Goal: Task Accomplishment & Management: Complete application form

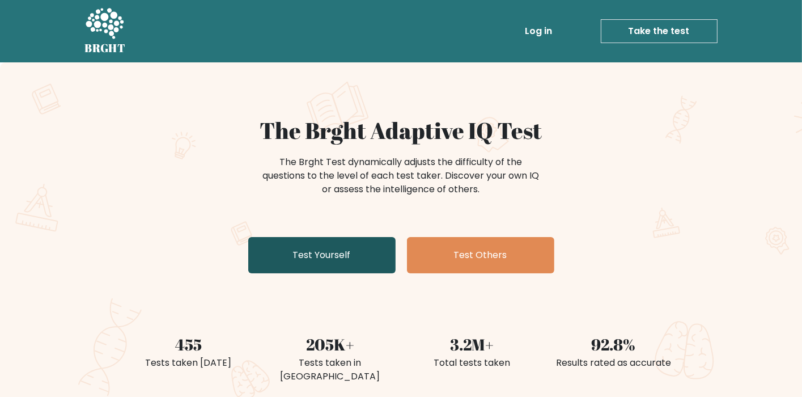
click at [352, 255] on link "Test Yourself" at bounding box center [321, 255] width 147 height 36
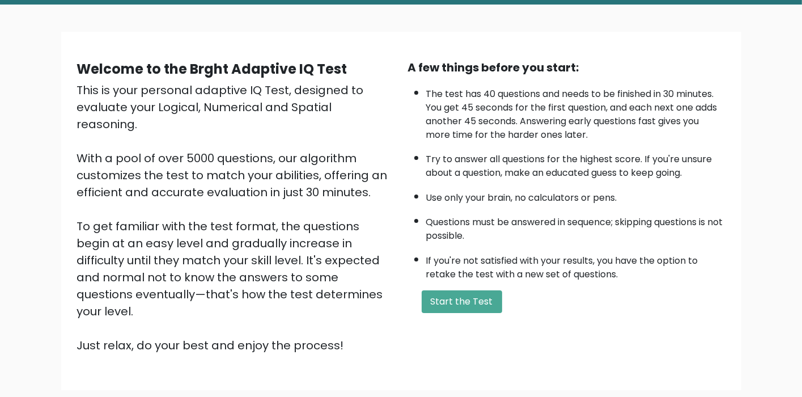
scroll to position [57, 0]
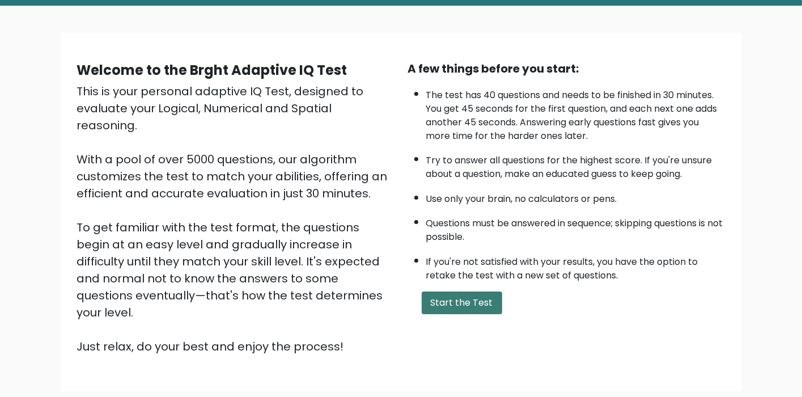
click at [484, 300] on button "Start the Test" at bounding box center [462, 302] width 81 height 23
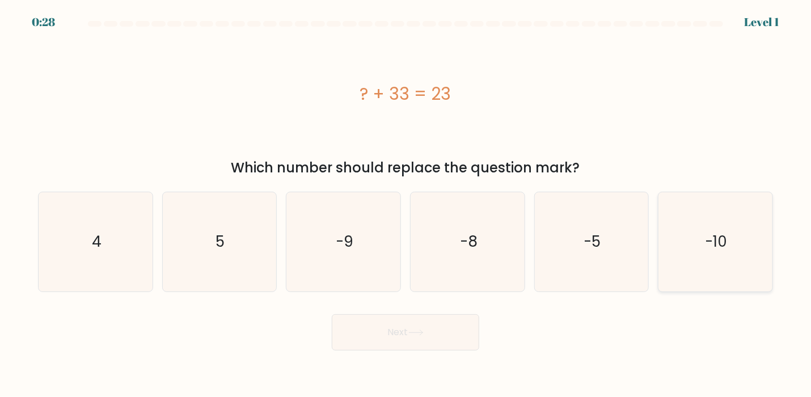
click at [695, 231] on icon "-10" at bounding box center [715, 241] width 99 height 99
click at [406, 204] on input "f. -10" at bounding box center [405, 201] width 1 height 6
radio input "true"
click at [431, 337] on button "Next" at bounding box center [405, 332] width 147 height 36
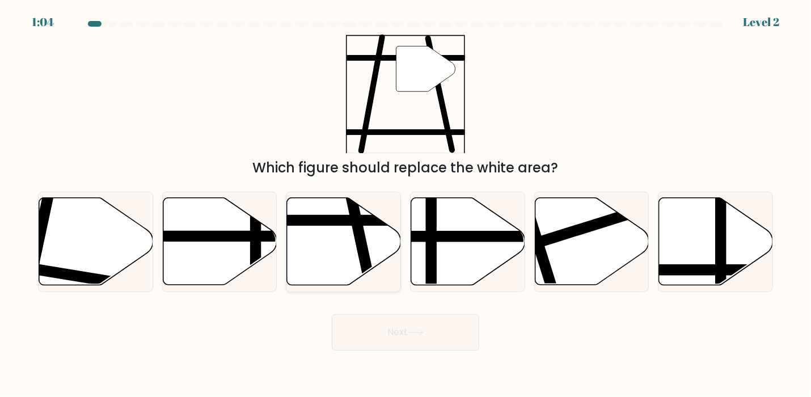
click at [356, 235] on line at bounding box center [371, 290] width 46 height 215
click at [405, 204] on input "c." at bounding box center [405, 201] width 1 height 6
radio input "true"
click at [431, 331] on button "Next" at bounding box center [405, 332] width 147 height 36
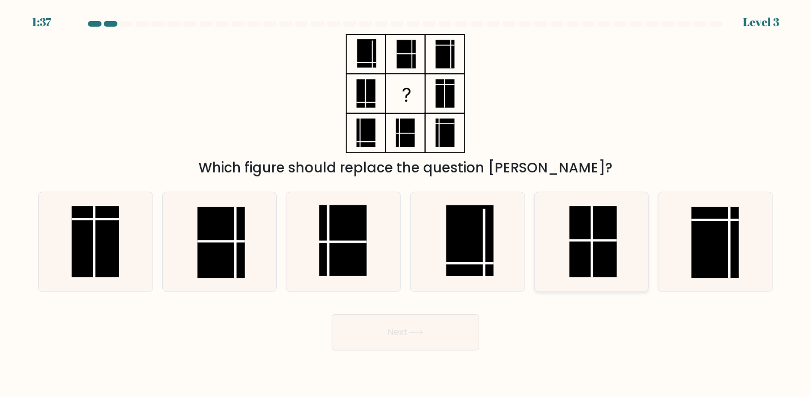
click at [588, 239] on rect at bounding box center [594, 241] width 48 height 71
click at [406, 204] on input "e." at bounding box center [405, 201] width 1 height 6
radio input "true"
click at [449, 319] on button "Next" at bounding box center [405, 332] width 147 height 36
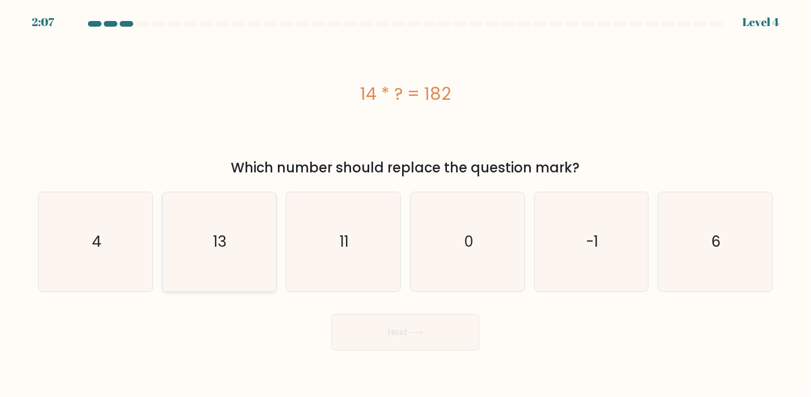
click at [213, 243] on icon "13" at bounding box center [219, 241] width 99 height 99
click at [405, 204] on input "b. 13" at bounding box center [405, 201] width 1 height 6
radio input "true"
click at [403, 342] on button "Next" at bounding box center [405, 332] width 147 height 36
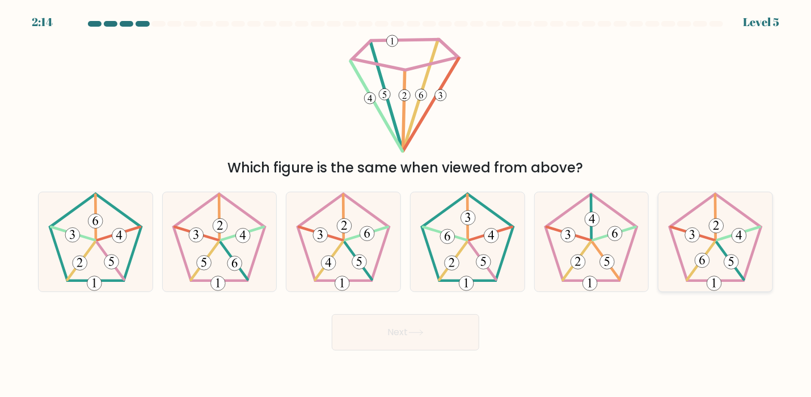
click at [719, 246] on 252 at bounding box center [730, 261] width 27 height 37
click at [406, 204] on input "f." at bounding box center [405, 201] width 1 height 6
radio input "true"
click at [456, 317] on button "Next" at bounding box center [405, 332] width 147 height 36
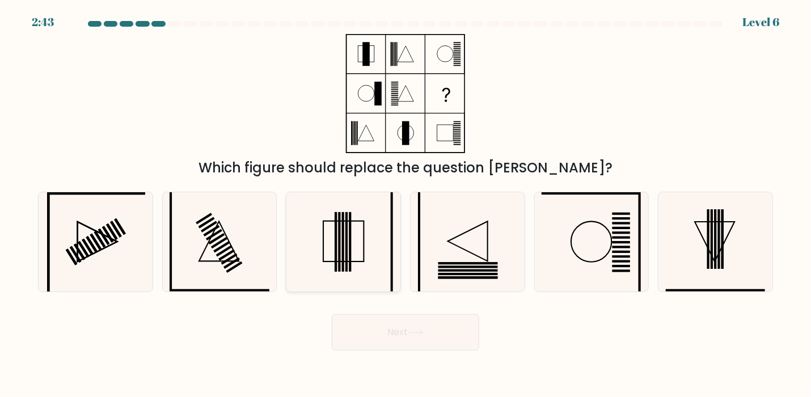
click at [347, 249] on rect at bounding box center [346, 242] width 2 height 60
click at [405, 204] on input "c." at bounding box center [405, 201] width 1 height 6
radio input "true"
click at [395, 337] on button "Next" at bounding box center [405, 332] width 147 height 36
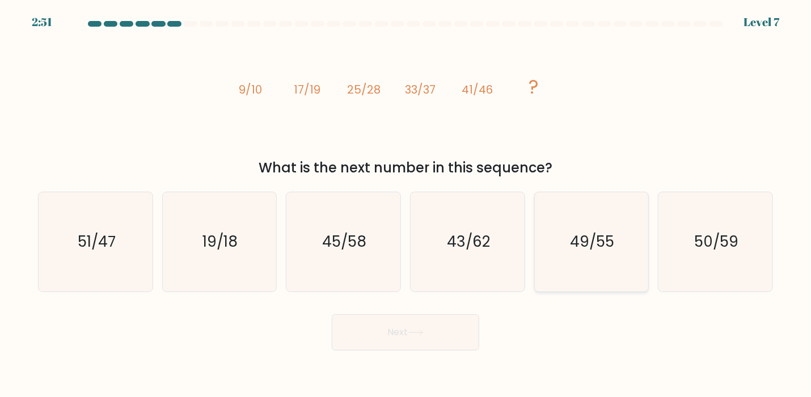
click at [569, 247] on icon "49/55" at bounding box center [590, 241] width 99 height 99
click at [406, 204] on input "e. 49/55" at bounding box center [405, 201] width 1 height 6
radio input "true"
click at [429, 335] on button "Next" at bounding box center [405, 332] width 147 height 36
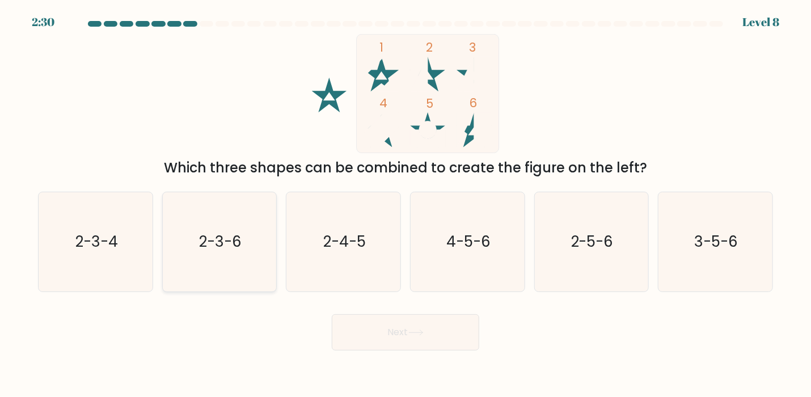
click at [209, 251] on text "2-3-6" at bounding box center [220, 242] width 43 height 20
click at [405, 204] on input "b. 2-3-6" at bounding box center [405, 201] width 1 height 6
radio input "true"
click at [397, 330] on button "Next" at bounding box center [405, 332] width 147 height 36
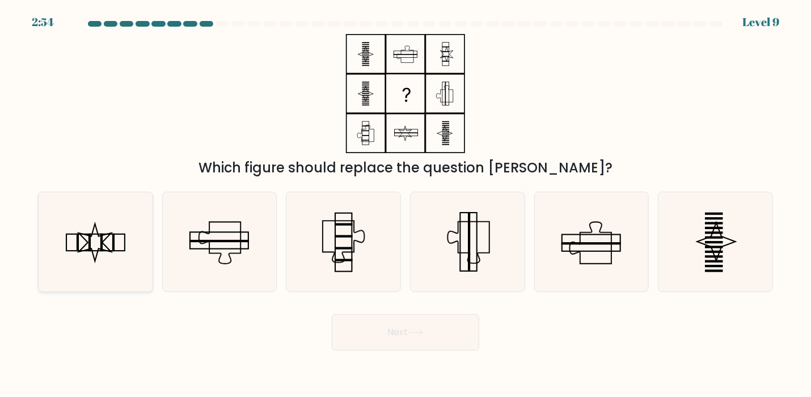
click at [86, 246] on icon at bounding box center [95, 241] width 99 height 99
click at [405, 204] on input "a." at bounding box center [405, 201] width 1 height 6
radio input "true"
click at [413, 339] on button "Next" at bounding box center [405, 332] width 147 height 36
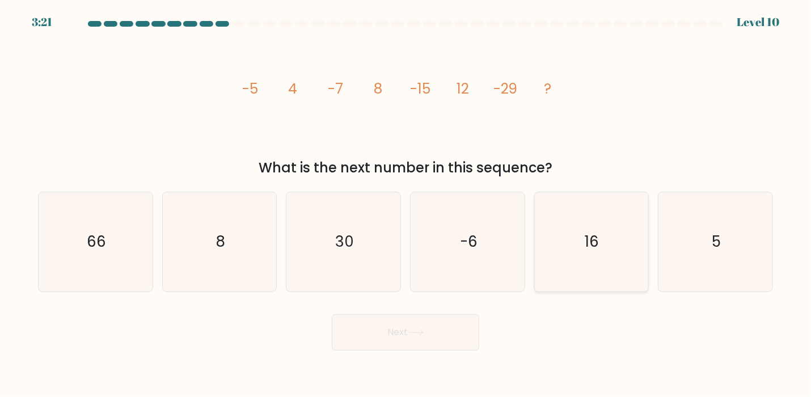
click at [583, 249] on icon "16" at bounding box center [590, 241] width 99 height 99
click at [406, 204] on input "e. 16" at bounding box center [405, 201] width 1 height 6
radio input "true"
click at [441, 333] on button "Next" at bounding box center [405, 332] width 147 height 36
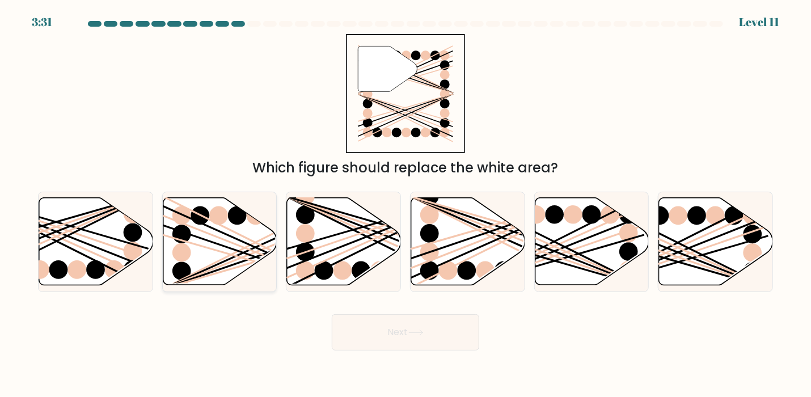
click at [218, 242] on icon at bounding box center [220, 241] width 114 height 87
click at [405, 204] on input "b." at bounding box center [405, 201] width 1 height 6
radio input "true"
drag, startPoint x: 417, startPoint y: 323, endPoint x: 424, endPoint y: 325, distance: 7.2
click at [417, 322] on button "Next" at bounding box center [405, 332] width 147 height 36
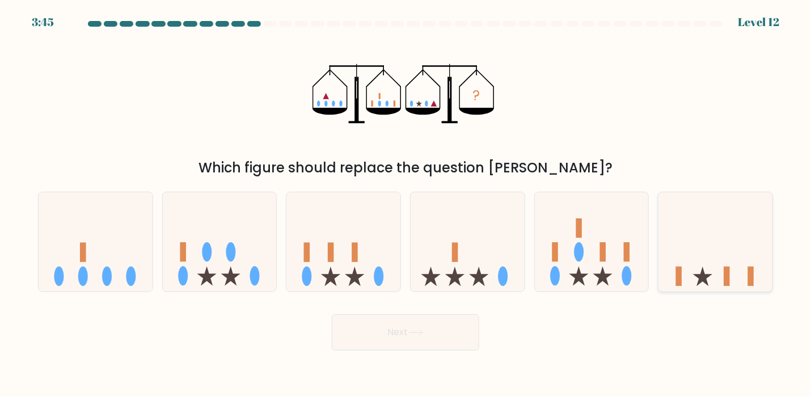
drag, startPoint x: 746, startPoint y: 253, endPoint x: 719, endPoint y: 275, distance: 35.1
click at [746, 252] on icon at bounding box center [715, 241] width 114 height 94
click at [406, 204] on input "f." at bounding box center [405, 201] width 1 height 6
radio input "true"
drag, startPoint x: 424, startPoint y: 332, endPoint x: 431, endPoint y: 331, distance: 6.8
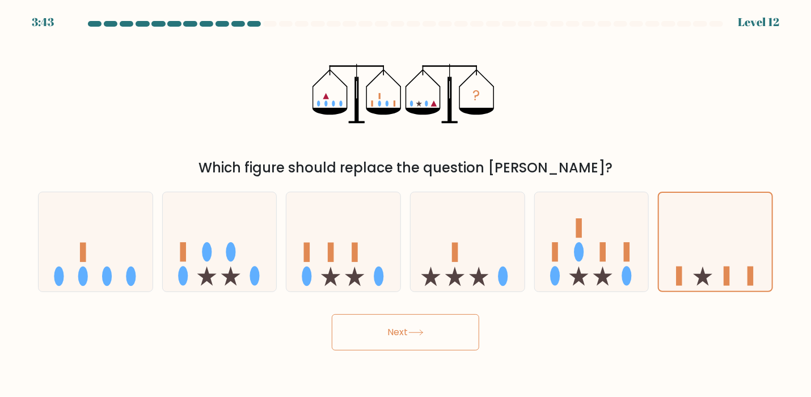
click at [424, 331] on icon at bounding box center [415, 332] width 15 height 6
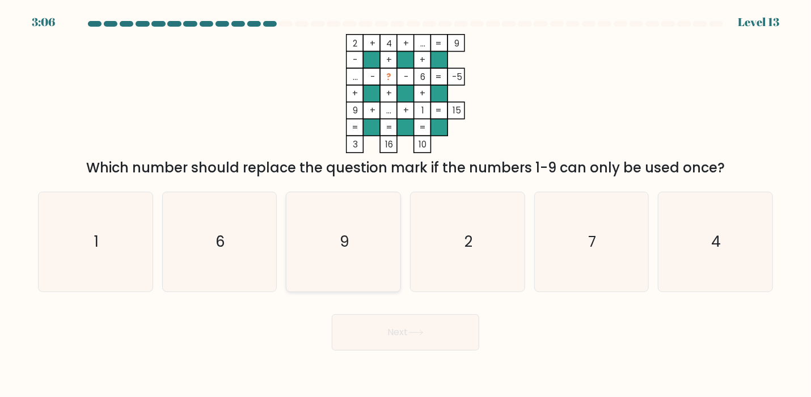
click at [337, 249] on icon "9" at bounding box center [343, 241] width 99 height 99
click at [405, 204] on input "c. 9" at bounding box center [405, 201] width 1 height 6
radio input "true"
click at [399, 319] on button "Next" at bounding box center [405, 332] width 147 height 36
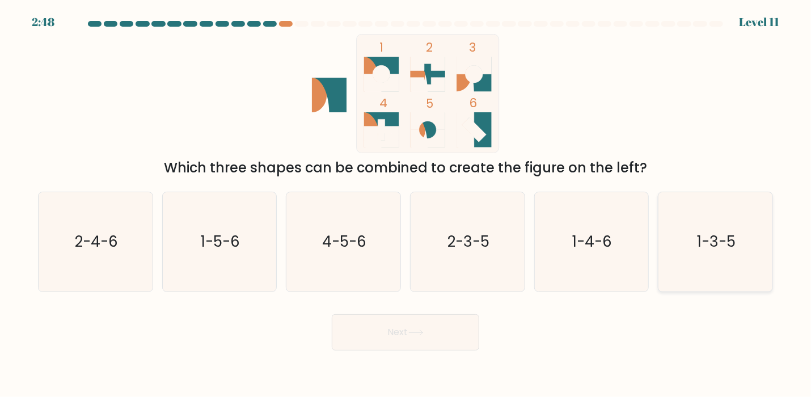
click at [731, 235] on text "1-3-5" at bounding box center [716, 242] width 39 height 20
click at [406, 204] on input "f. 1-3-5" at bounding box center [405, 201] width 1 height 6
radio input "true"
click at [404, 343] on button "Next" at bounding box center [405, 332] width 147 height 36
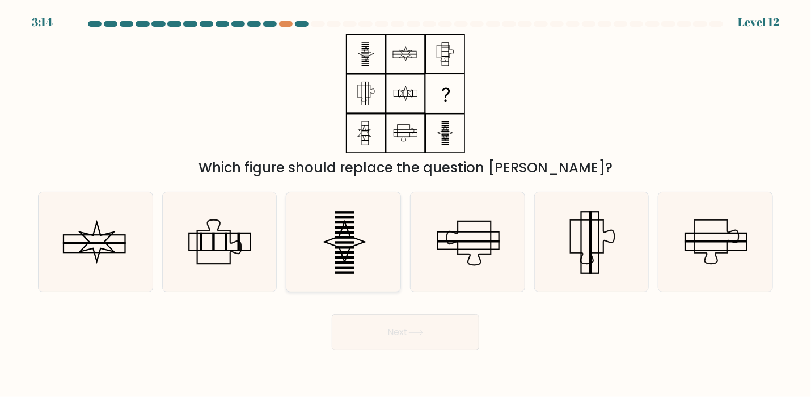
click at [340, 239] on icon at bounding box center [343, 241] width 99 height 99
click at [405, 204] on input "c." at bounding box center [405, 201] width 1 height 6
radio input "true"
click at [425, 337] on button "Next" at bounding box center [405, 332] width 147 height 36
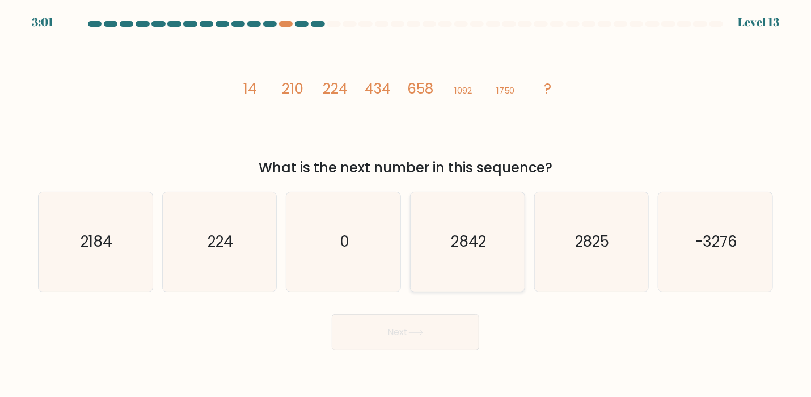
click at [452, 234] on text "2842" at bounding box center [468, 242] width 35 height 20
click at [406, 204] on input "d. 2842" at bounding box center [405, 201] width 1 height 6
radio input "true"
click at [444, 336] on button "Next" at bounding box center [405, 332] width 147 height 36
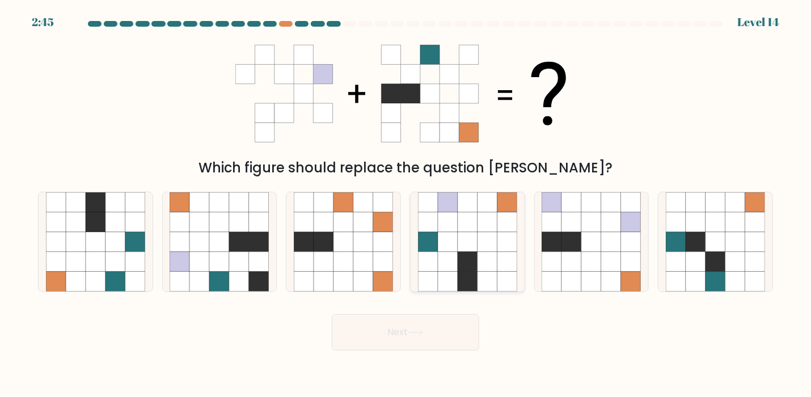
click at [457, 236] on icon at bounding box center [448, 242] width 20 height 20
click at [406, 204] on input "d." at bounding box center [405, 201] width 1 height 6
radio input "true"
click at [422, 327] on button "Next" at bounding box center [405, 332] width 147 height 36
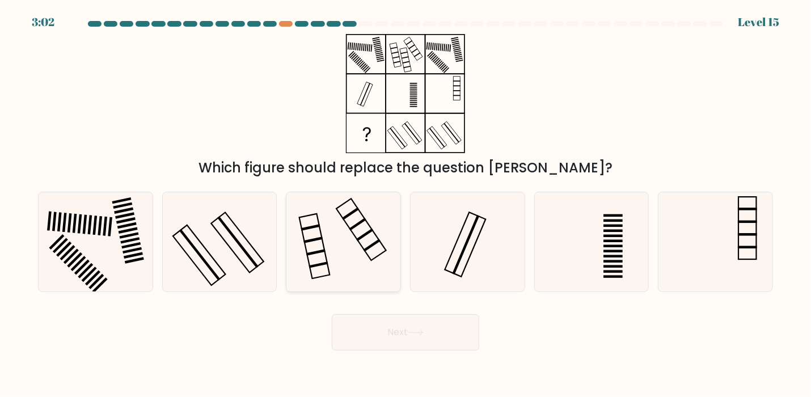
click at [329, 252] on icon at bounding box center [343, 241] width 99 height 99
click at [405, 204] on input "c." at bounding box center [405, 201] width 1 height 6
radio input "true"
click at [384, 323] on button "Next" at bounding box center [405, 332] width 147 height 36
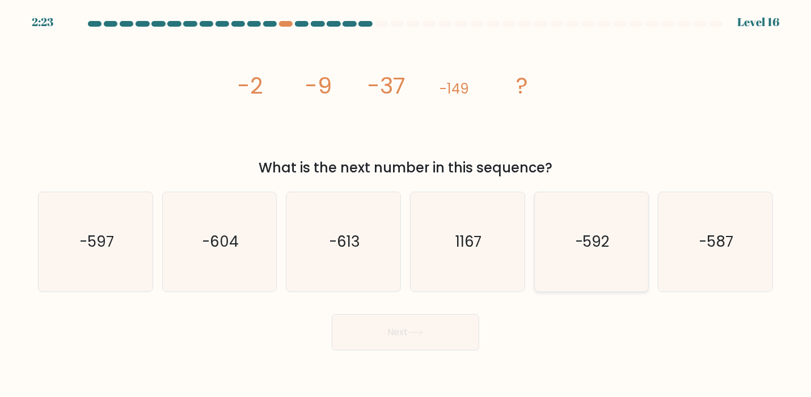
click at [592, 265] on icon "-592" at bounding box center [590, 241] width 99 height 99
click at [406, 204] on input "e. -592" at bounding box center [405, 201] width 1 height 6
radio input "true"
click at [443, 340] on button "Next" at bounding box center [405, 332] width 147 height 36
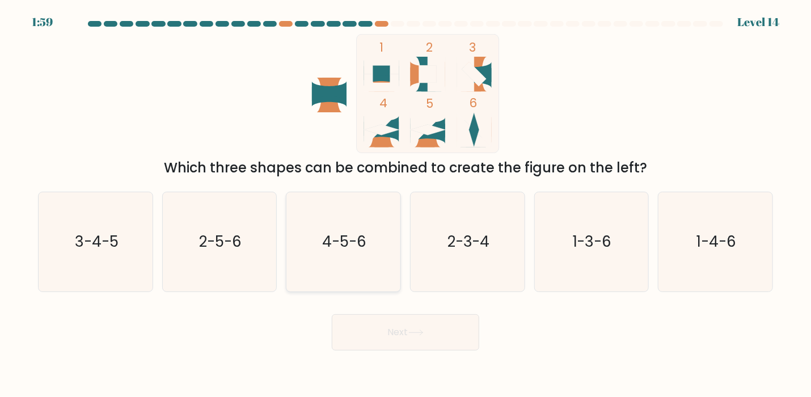
click at [325, 235] on text "4-5-6" at bounding box center [344, 242] width 44 height 20
click at [405, 204] on input "c. 4-5-6" at bounding box center [405, 201] width 1 height 6
radio input "true"
click at [418, 341] on button "Next" at bounding box center [405, 332] width 147 height 36
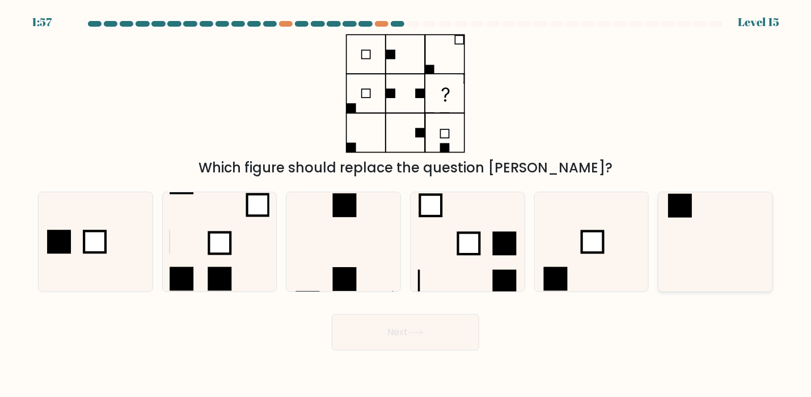
click at [688, 231] on icon at bounding box center [715, 241] width 99 height 99
click at [406, 204] on input "f." at bounding box center [405, 201] width 1 height 6
radio input "true"
click at [440, 337] on button "Next" at bounding box center [405, 332] width 147 height 36
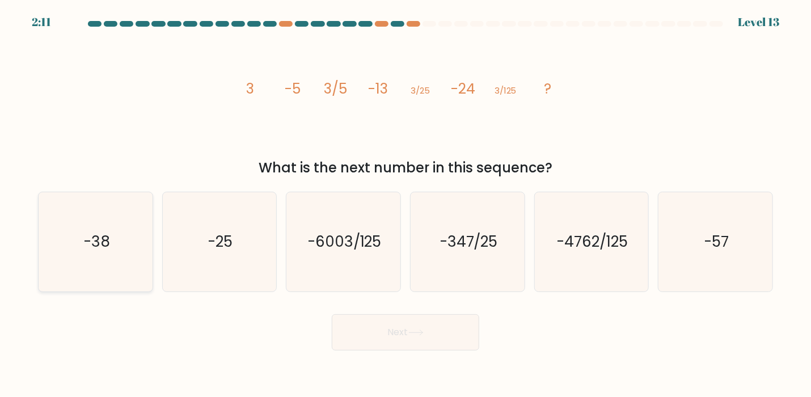
click at [70, 230] on icon "-38" at bounding box center [95, 241] width 99 height 99
click at [405, 204] on input "a. -38" at bounding box center [405, 201] width 1 height 6
radio input "true"
click at [448, 346] on button "Next" at bounding box center [405, 332] width 147 height 36
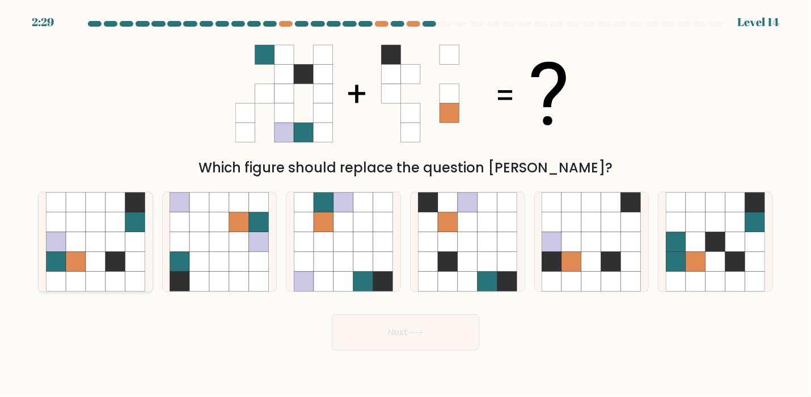
click at [111, 237] on icon at bounding box center [115, 242] width 20 height 20
click at [405, 204] on input "a." at bounding box center [405, 201] width 1 height 6
radio input "true"
click at [431, 335] on button "Next" at bounding box center [405, 332] width 147 height 36
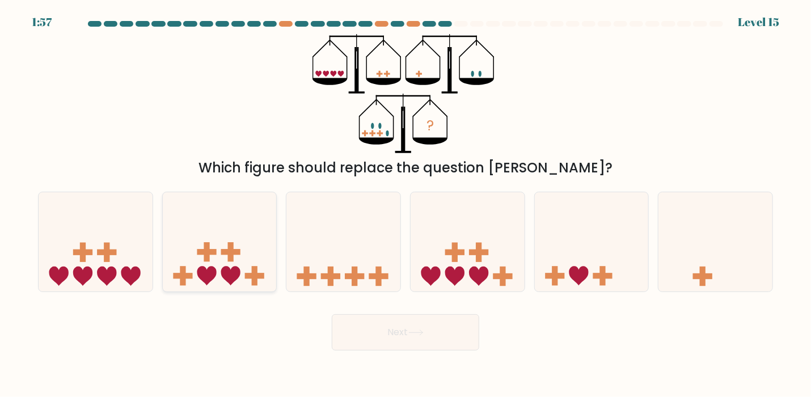
click at [227, 263] on icon at bounding box center [220, 241] width 114 height 94
click at [405, 204] on input "b." at bounding box center [405, 201] width 1 height 6
radio input "true"
click at [397, 331] on button "Next" at bounding box center [405, 332] width 147 height 36
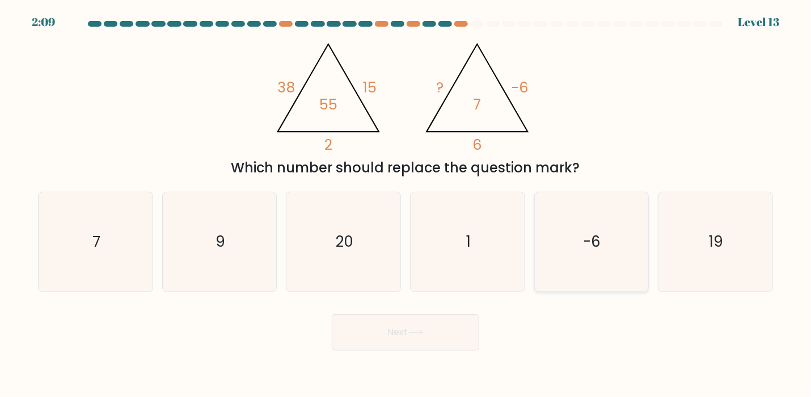
click at [610, 253] on icon "-6" at bounding box center [590, 241] width 99 height 99
click at [406, 204] on input "e. -6" at bounding box center [405, 201] width 1 height 6
radio input "true"
click at [417, 324] on button "Next" at bounding box center [405, 332] width 147 height 36
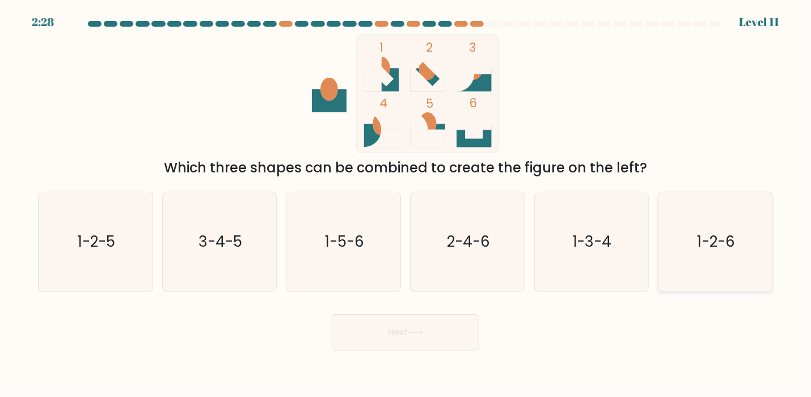
click at [731, 239] on text "1-2-6" at bounding box center [716, 242] width 38 height 20
click at [406, 204] on input "f. 1-2-6" at bounding box center [405, 201] width 1 height 6
radio input "true"
click at [434, 321] on button "Next" at bounding box center [405, 332] width 147 height 36
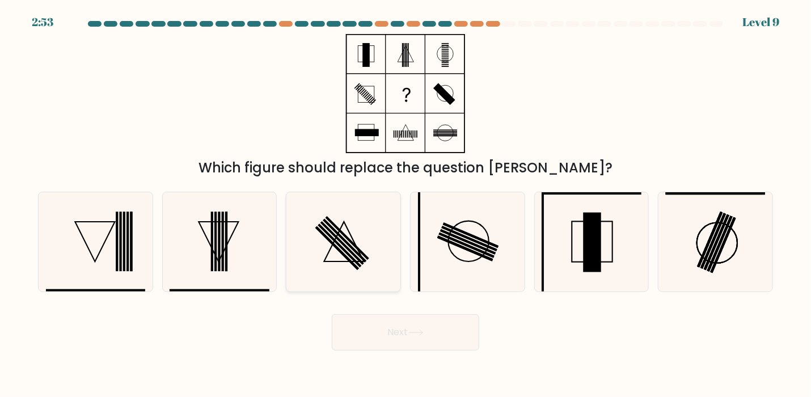
click at [340, 245] on rect at bounding box center [340, 246] width 44 height 44
click at [405, 204] on input "c." at bounding box center [405, 201] width 1 height 6
radio input "true"
click at [410, 330] on button "Next" at bounding box center [405, 332] width 147 height 36
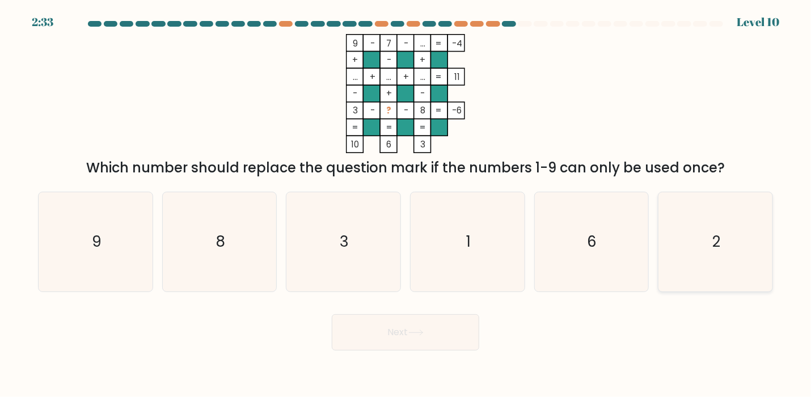
click at [710, 244] on icon "2" at bounding box center [715, 241] width 99 height 99
click at [406, 204] on input "f. 2" at bounding box center [405, 201] width 1 height 6
radio input "true"
click at [433, 337] on button "Next" at bounding box center [405, 332] width 147 height 36
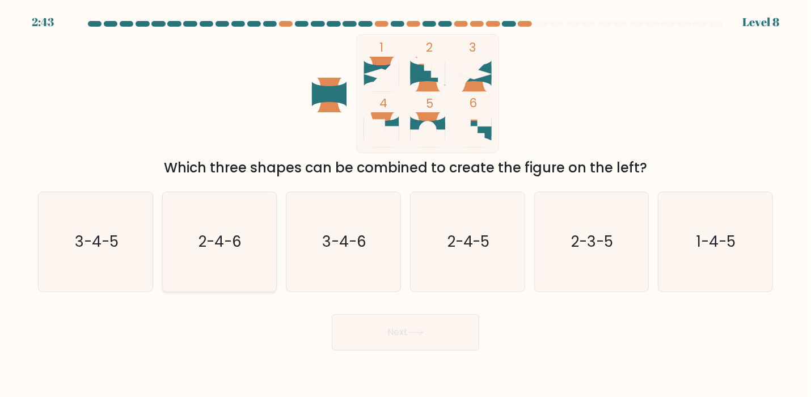
click at [235, 244] on text "2-4-6" at bounding box center [220, 242] width 43 height 20
click at [405, 204] on input "b. 2-4-6" at bounding box center [405, 201] width 1 height 6
radio input "true"
click at [431, 342] on button "Next" at bounding box center [405, 332] width 147 height 36
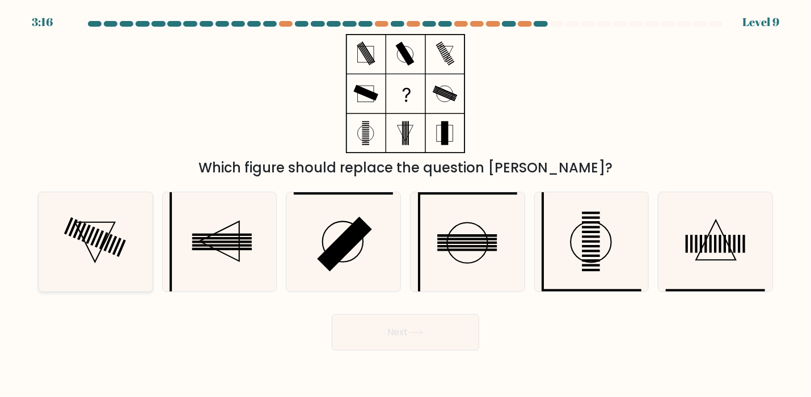
click at [120, 241] on rect at bounding box center [116, 247] width 9 height 18
click at [405, 204] on input "a." at bounding box center [405, 201] width 1 height 6
radio input "true"
click at [408, 322] on button "Next" at bounding box center [405, 332] width 147 height 36
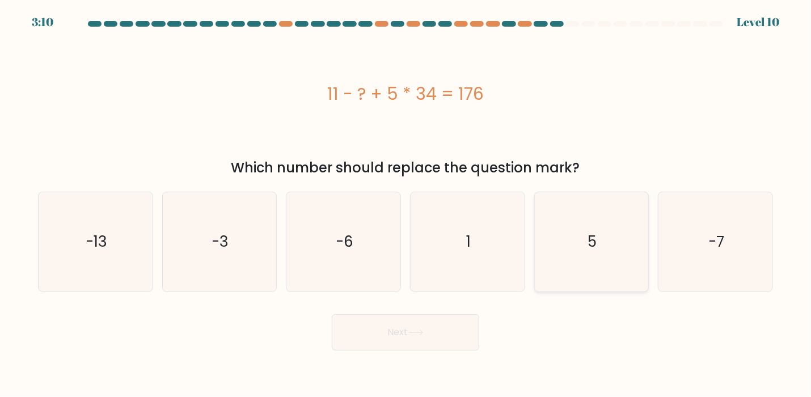
click at [618, 266] on icon "5" at bounding box center [590, 241] width 99 height 99
click at [406, 204] on input "e. 5" at bounding box center [405, 201] width 1 height 6
radio input "true"
click at [424, 331] on icon at bounding box center [415, 332] width 15 height 6
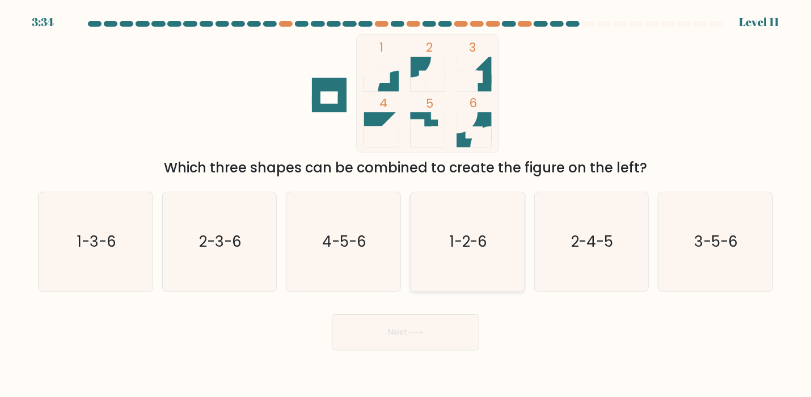
click at [469, 249] on text "1-2-6" at bounding box center [469, 242] width 38 height 20
click at [406, 204] on input "d. 1-2-6" at bounding box center [405, 201] width 1 height 6
radio input "true"
click at [434, 326] on button "Next" at bounding box center [405, 332] width 147 height 36
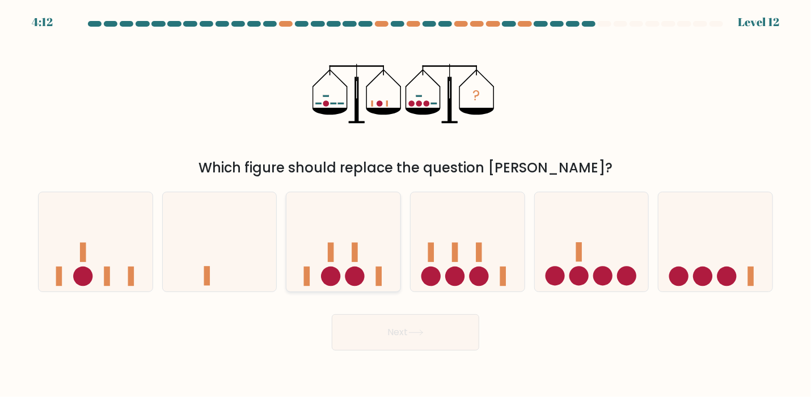
click at [338, 233] on icon at bounding box center [343, 241] width 114 height 94
click at [405, 204] on input "c." at bounding box center [405, 201] width 1 height 6
radio input "true"
click at [392, 322] on button "Next" at bounding box center [405, 332] width 147 height 36
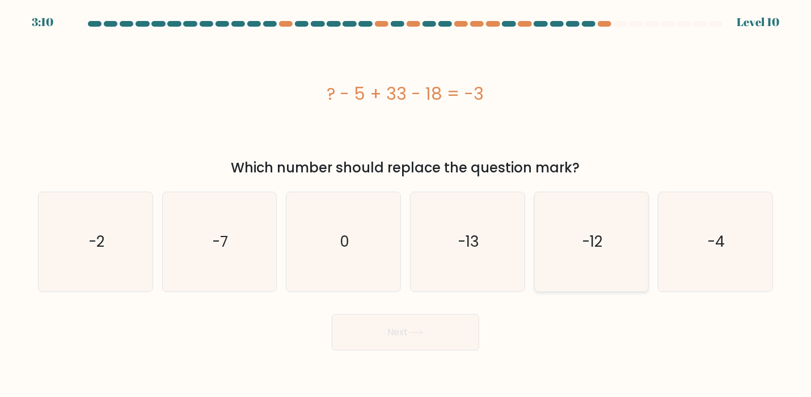
click at [640, 242] on icon "-12" at bounding box center [590, 241] width 99 height 99
click at [406, 204] on input "e. -12" at bounding box center [405, 201] width 1 height 6
radio input "true"
click at [476, 326] on button "Next" at bounding box center [405, 332] width 147 height 36
click at [457, 332] on button "Next" at bounding box center [405, 332] width 147 height 36
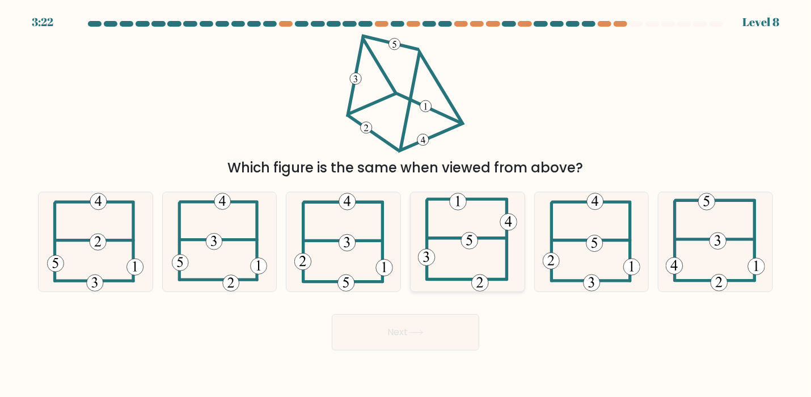
click at [490, 241] on icon at bounding box center [467, 241] width 99 height 99
click at [406, 204] on input "d." at bounding box center [405, 201] width 1 height 6
radio input "true"
click at [417, 324] on button "Next" at bounding box center [405, 332] width 147 height 36
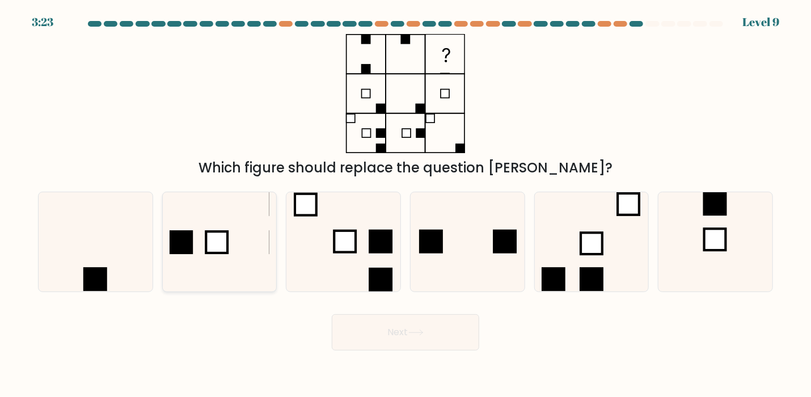
click at [239, 245] on icon at bounding box center [219, 241] width 99 height 99
click at [405, 204] on input "b." at bounding box center [405, 201] width 1 height 6
radio input "true"
click at [462, 252] on icon at bounding box center [467, 241] width 99 height 99
click at [406, 204] on input "d." at bounding box center [405, 201] width 1 height 6
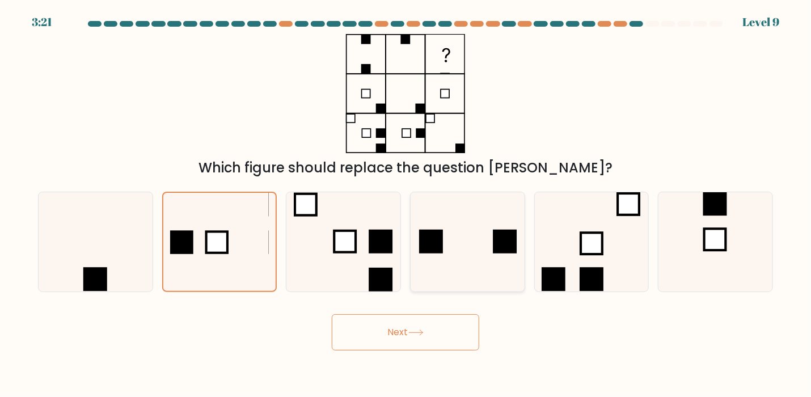
radio input "true"
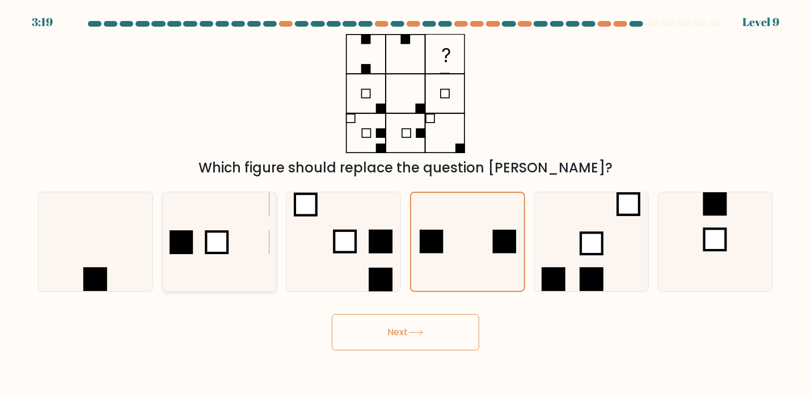
click at [236, 244] on icon at bounding box center [219, 241] width 99 height 99
click at [405, 204] on input "b." at bounding box center [405, 201] width 1 height 6
radio input "true"
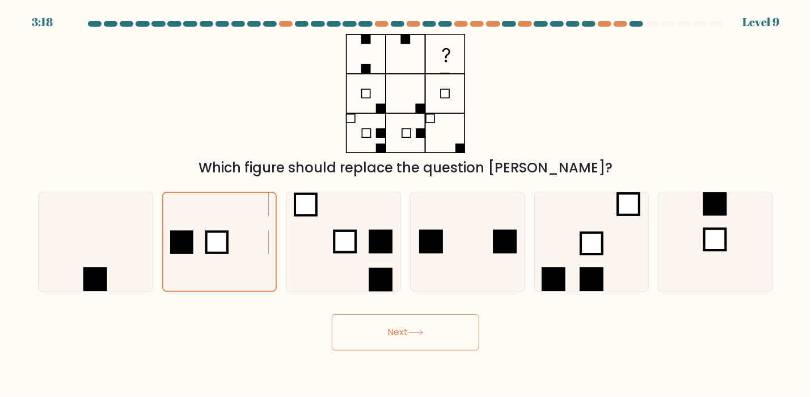
click at [401, 341] on button "Next" at bounding box center [405, 332] width 147 height 36
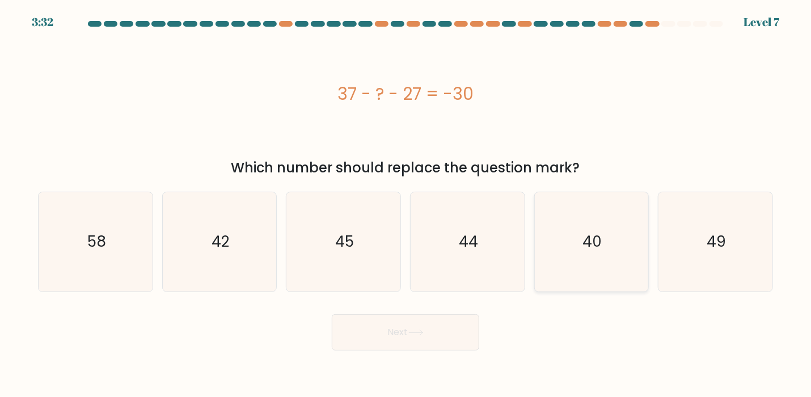
click at [581, 235] on icon "40" at bounding box center [590, 241] width 99 height 99
click at [406, 204] on input "e. 40" at bounding box center [405, 201] width 1 height 6
radio input "true"
click at [450, 335] on button "Next" at bounding box center [405, 332] width 147 height 36
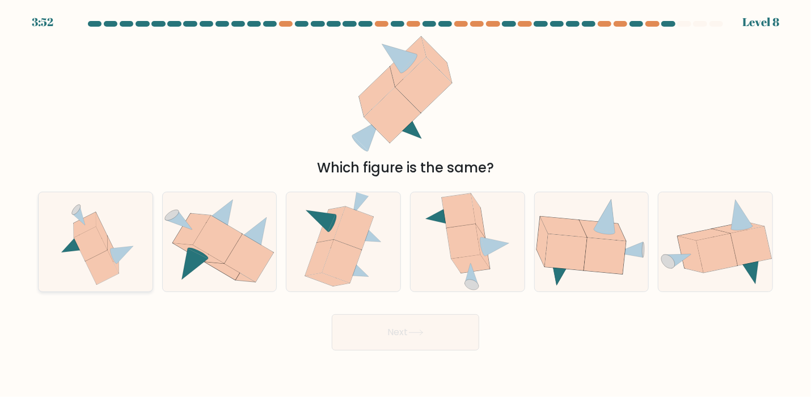
click at [91, 234] on icon at bounding box center [90, 244] width 33 height 35
click at [405, 204] on input "a." at bounding box center [405, 201] width 1 height 6
radio input "true"
click at [423, 322] on button "Next" at bounding box center [405, 332] width 147 height 36
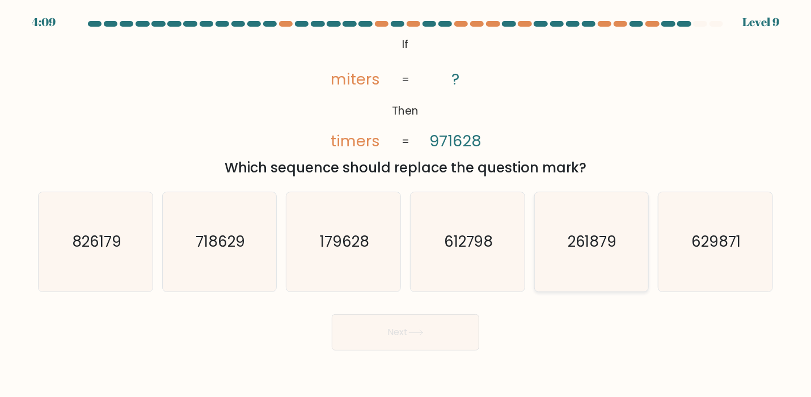
click at [578, 251] on text "261879" at bounding box center [592, 242] width 49 height 20
click at [406, 204] on input "e. 261879" at bounding box center [405, 201] width 1 height 6
radio input "true"
click at [438, 324] on button "Next" at bounding box center [405, 332] width 147 height 36
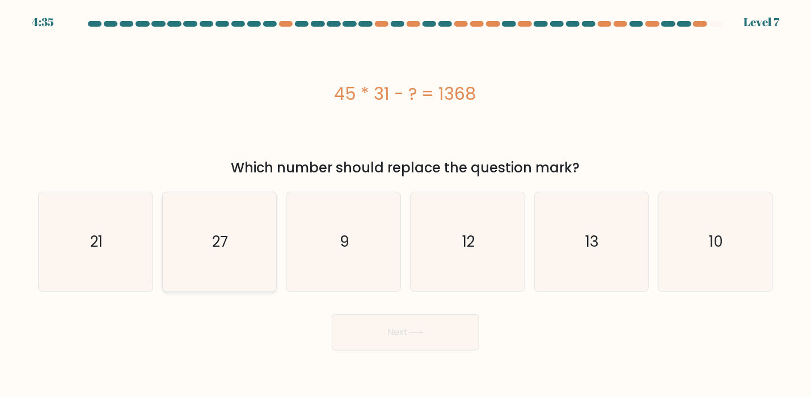
click at [259, 208] on icon "27" at bounding box center [219, 241] width 99 height 99
click at [405, 204] on input "b. 27" at bounding box center [405, 201] width 1 height 6
radio input "true"
click at [381, 329] on button "Next" at bounding box center [405, 332] width 147 height 36
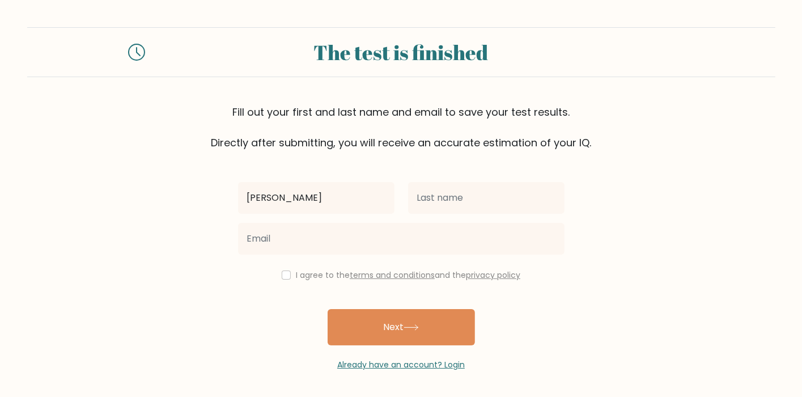
type input "[PERSON_NAME]"
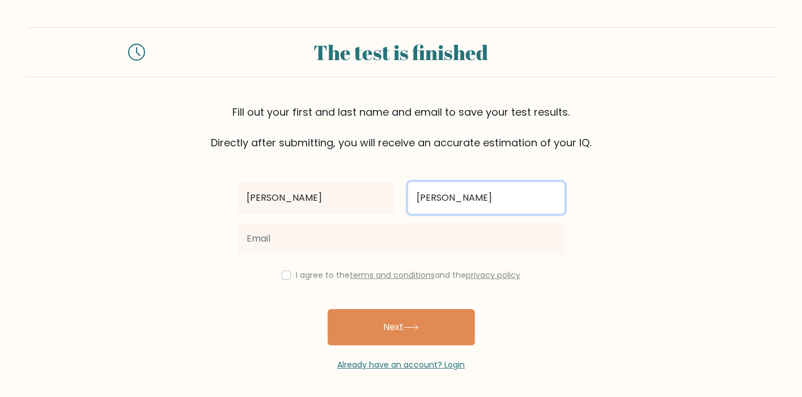
type input "[PERSON_NAME]"
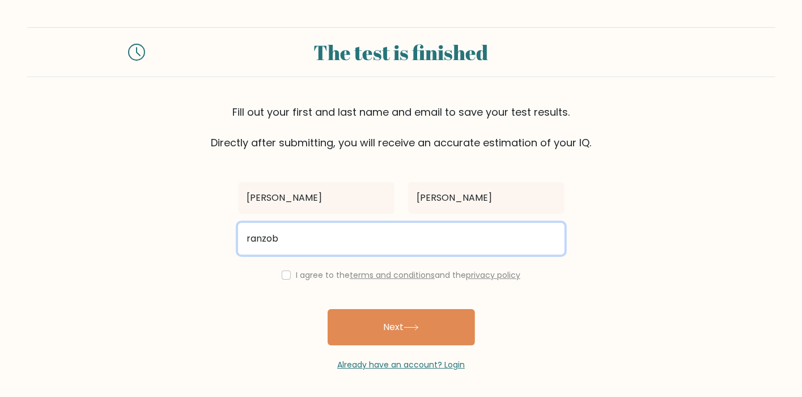
click at [306, 250] on input "ranzob" at bounding box center [401, 239] width 327 height 32
type input "ranzobs11@gmail.com"
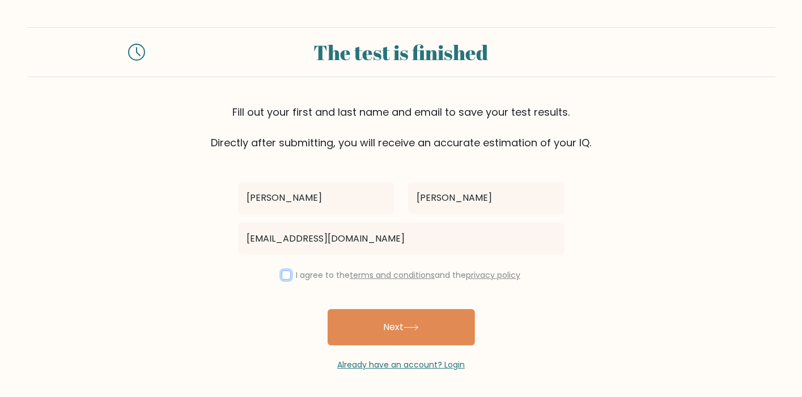
click at [287, 272] on input "checkbox" at bounding box center [286, 274] width 9 height 9
checkbox input "true"
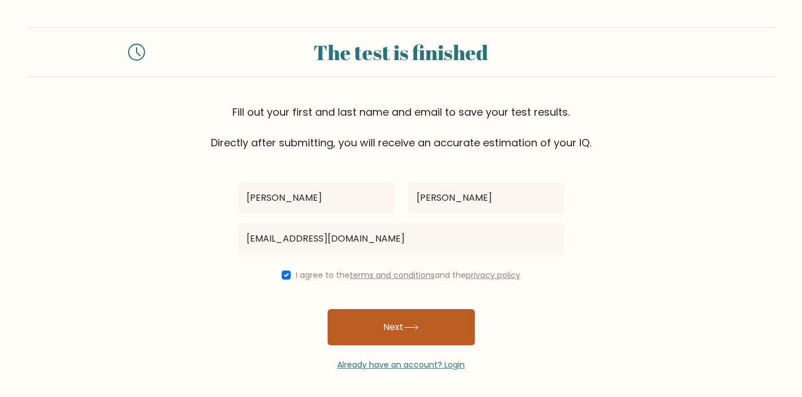
click at [420, 321] on button "Next" at bounding box center [401, 327] width 147 height 36
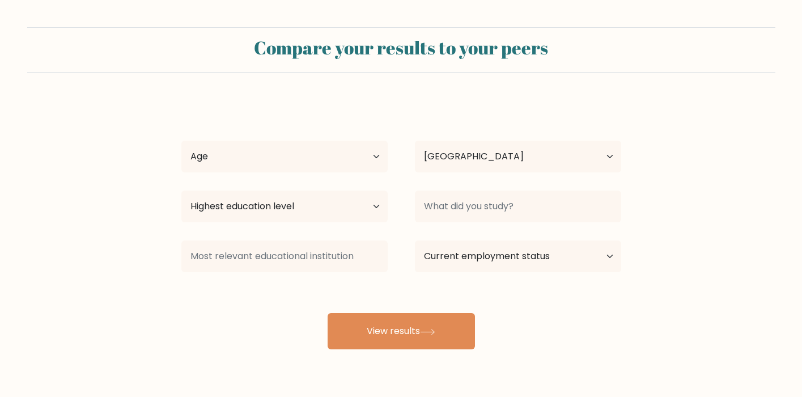
select select "PH"
click at [327, 156] on select "Age Under [DEMOGRAPHIC_DATA] [DEMOGRAPHIC_DATA] [DEMOGRAPHIC_DATA] [DEMOGRAPHIC…" at bounding box center [284, 157] width 206 height 32
select select "25_34"
click at [181, 141] on select "Age Under [DEMOGRAPHIC_DATA] [DEMOGRAPHIC_DATA] [DEMOGRAPHIC_DATA] [DEMOGRAPHIC…" at bounding box center [284, 157] width 206 height 32
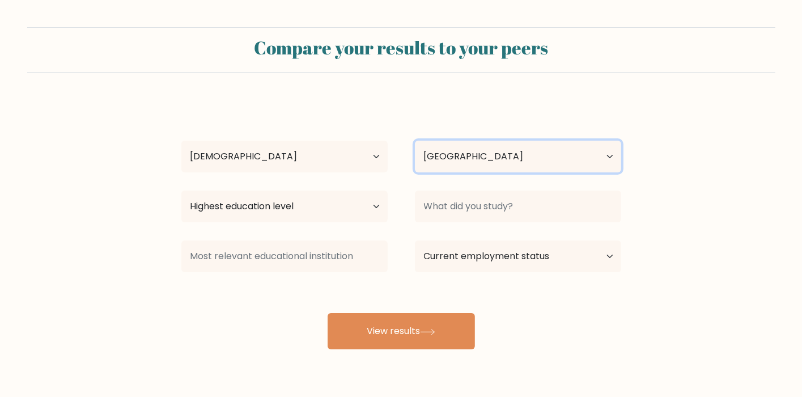
click at [498, 163] on select "Country [GEOGRAPHIC_DATA] [GEOGRAPHIC_DATA] [GEOGRAPHIC_DATA] [US_STATE] [GEOGR…" at bounding box center [518, 157] width 206 height 32
click at [782, 92] on form "Compare your results to your peers [PERSON_NAME] Age Under [DEMOGRAPHIC_DATA] […" at bounding box center [401, 188] width 802 height 322
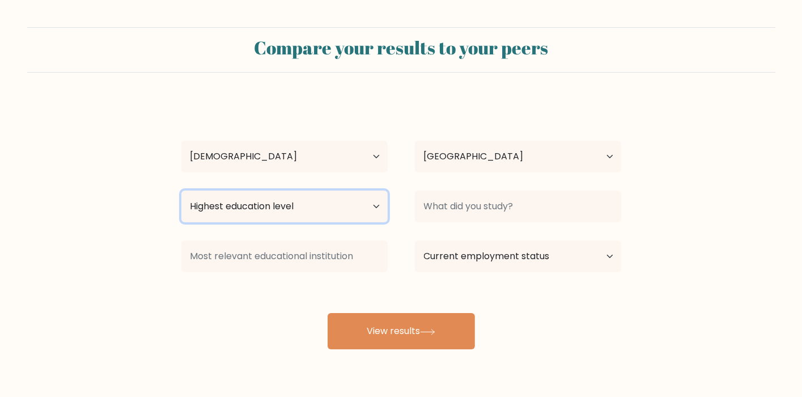
click at [304, 196] on select "Highest education level No schooling Primary Lower Secondary Upper Secondary Oc…" at bounding box center [284, 207] width 206 height 32
select select "bachelors_degree"
click at [181, 191] on select "Highest education level No schooling Primary Lower Secondary Upper Secondary Oc…" at bounding box center [284, 207] width 206 height 32
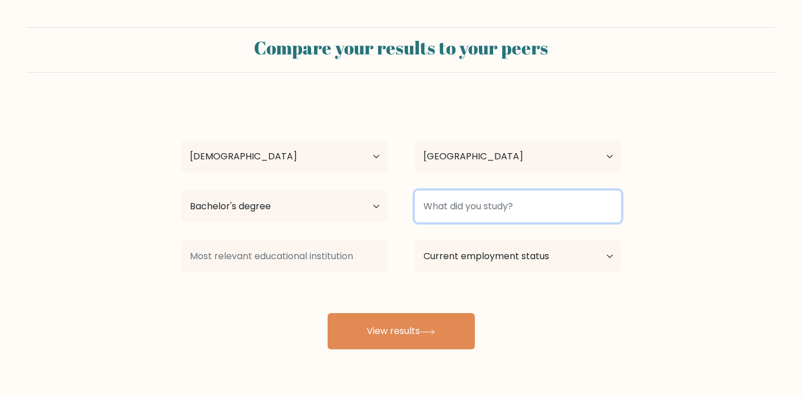
click at [525, 204] on input at bounding box center [518, 207] width 206 height 32
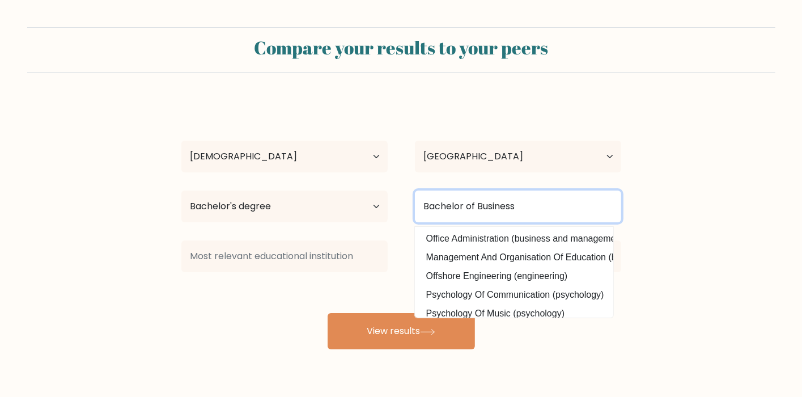
click at [547, 214] on input "Bachelor of Business" at bounding box center [518, 207] width 206 height 32
type input "B"
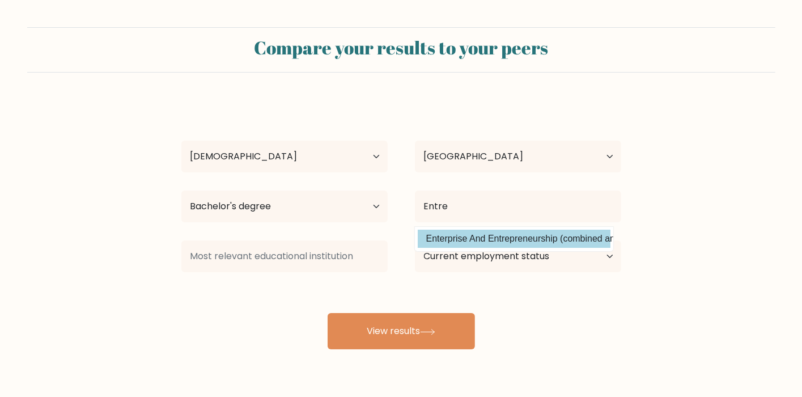
click at [541, 235] on option "Enterprise And Entrepreneurship (combined and general studies)" at bounding box center [514, 239] width 193 height 18
type input "Enterprise And Entrepreneurship"
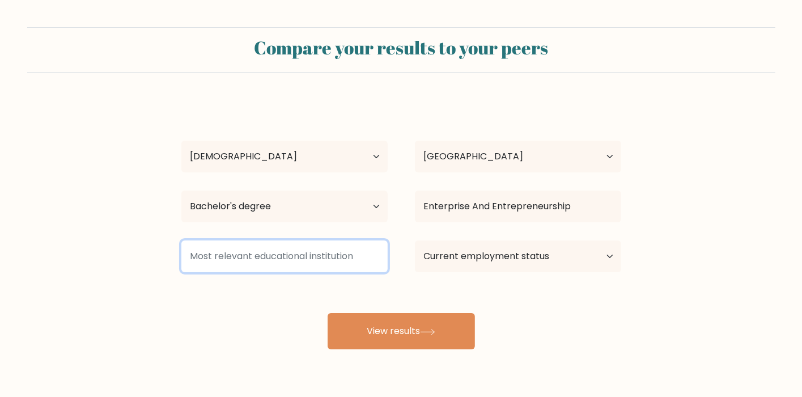
click at [302, 260] on input at bounding box center [284, 256] width 206 height 32
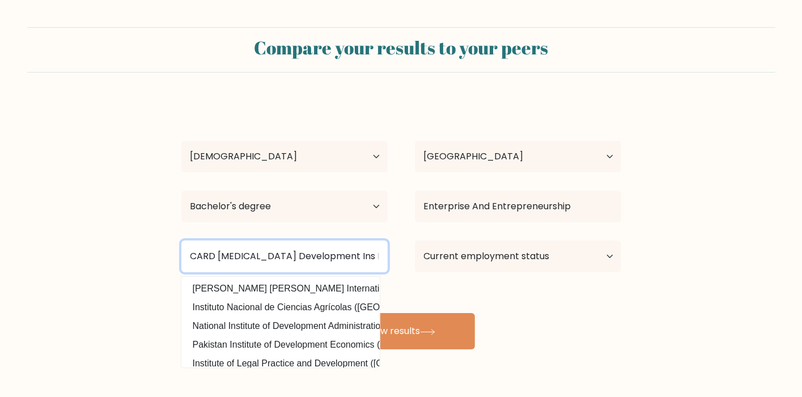
type input "CARD [MEDICAL_DATA] Development Ins Inc"
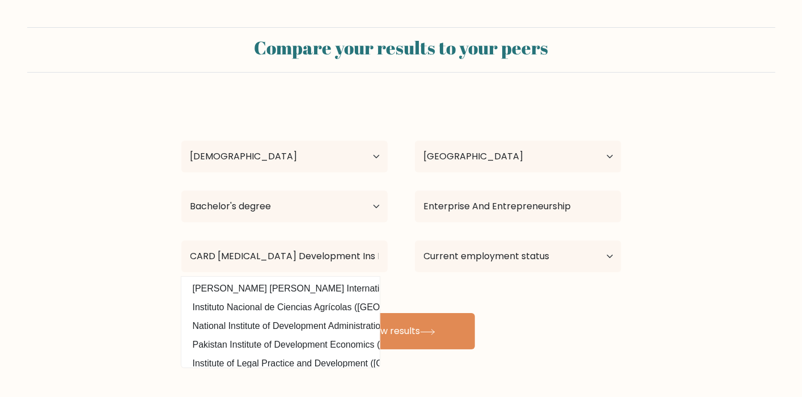
drag, startPoint x: 643, startPoint y: 341, endPoint x: 603, endPoint y: 306, distance: 53.8
click at [644, 341] on form "Compare your results to your peers [PERSON_NAME] Age Under [DEMOGRAPHIC_DATA] […" at bounding box center [401, 188] width 802 height 322
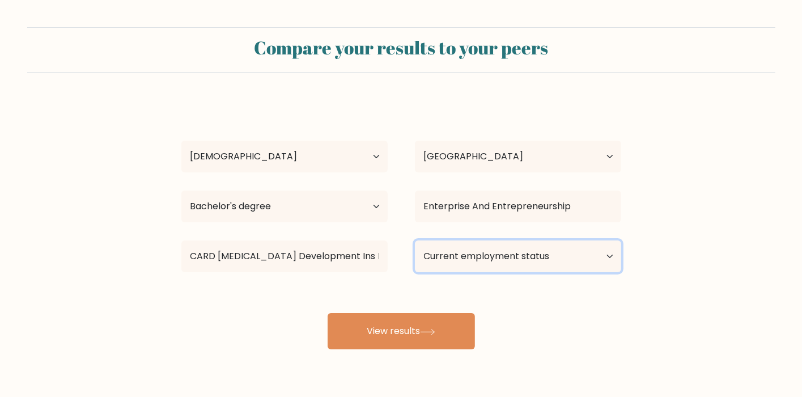
click at [540, 253] on select "Current employment status Employed Student Retired Other / prefer not to answer" at bounding box center [518, 256] width 206 height 32
select select "other"
click at [415, 240] on select "Current employment status Employed Student Retired Other / prefer not to answer" at bounding box center [518, 256] width 206 height 32
click at [556, 270] on select "Current employment status Employed Student Retired Other / prefer not to answer" at bounding box center [518, 256] width 206 height 32
click at [723, 306] on form "Compare your results to your peers [PERSON_NAME] Age Under [DEMOGRAPHIC_DATA] […" at bounding box center [401, 188] width 802 height 322
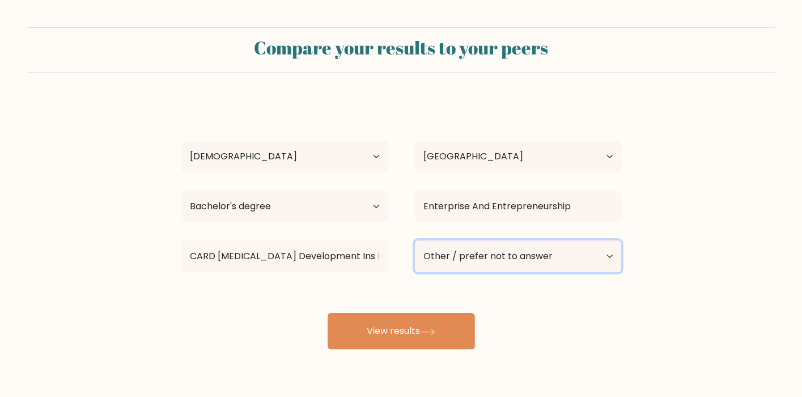
click at [597, 261] on select "Current employment status Employed Student Retired Other / prefer not to answer" at bounding box center [518, 256] width 206 height 32
click at [702, 308] on form "Compare your results to your peers [PERSON_NAME] Age Under [DEMOGRAPHIC_DATA] […" at bounding box center [401, 188] width 802 height 322
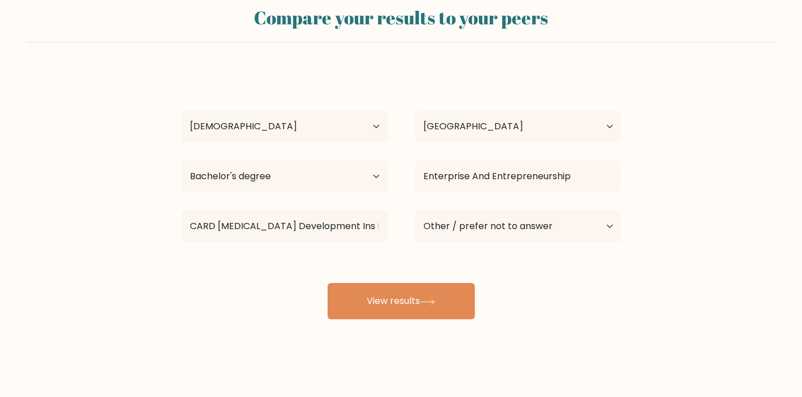
scroll to position [33, 0]
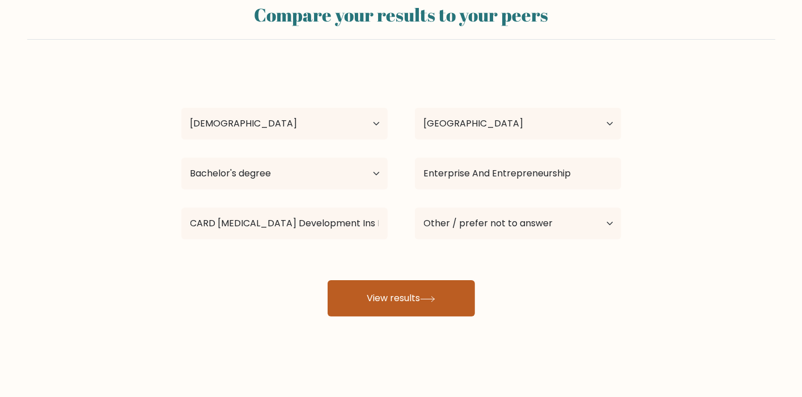
click at [420, 294] on button "View results" at bounding box center [401, 298] width 147 height 36
